Goal: Find specific page/section: Find specific page/section

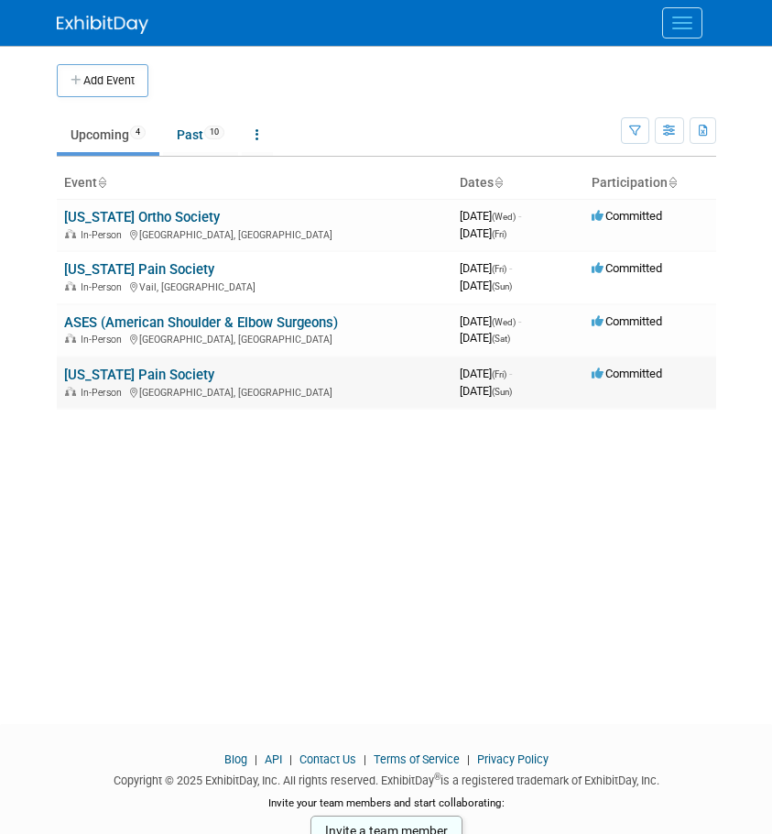
click at [155, 367] on link "[US_STATE] Pain Society" at bounding box center [139, 374] width 150 height 16
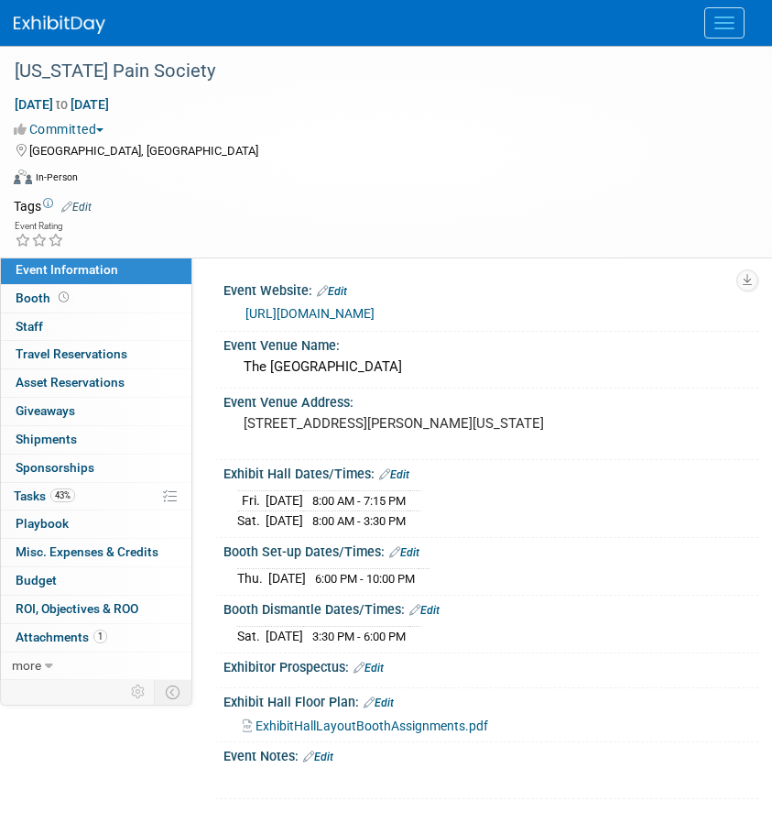
click at [319, 315] on link "https://www.texaspain.org/annual-scientific-meeting#Exhibits" at bounding box center [310, 313] width 129 height 15
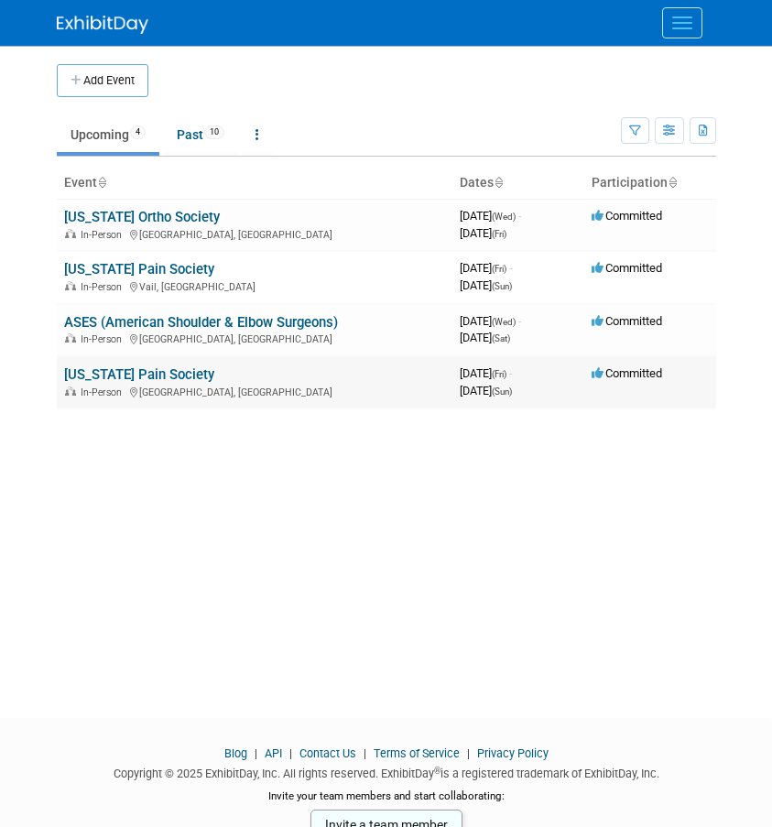
click at [125, 380] on link "[US_STATE] Pain Society" at bounding box center [139, 374] width 150 height 16
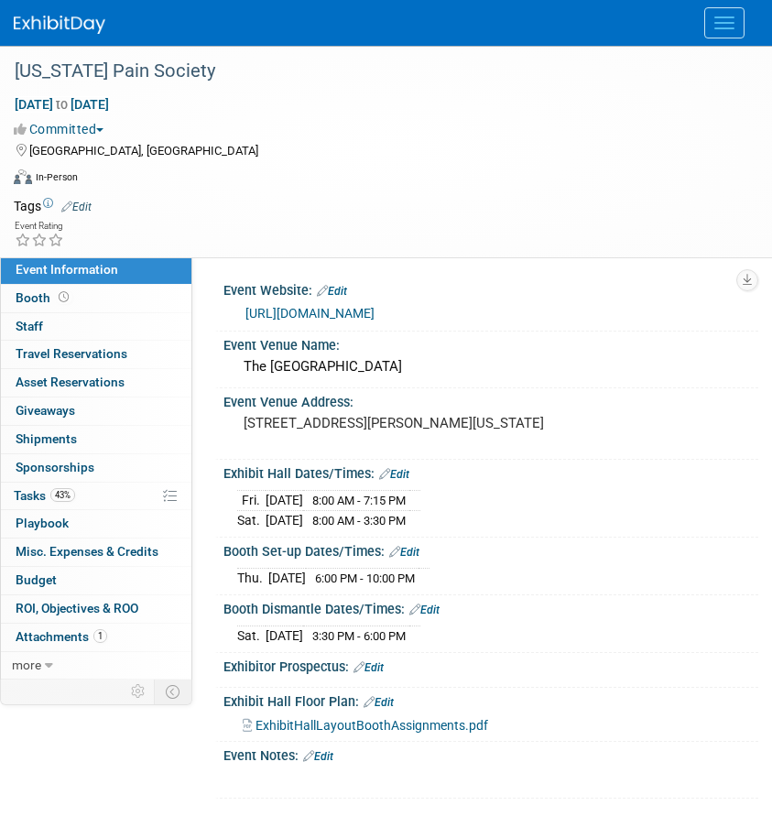
click at [331, 318] on link "https://www.texaspain.org/annual-scientific-meeting#Exhibits" at bounding box center [310, 313] width 129 height 15
